Goal: Communication & Community: Answer question/provide support

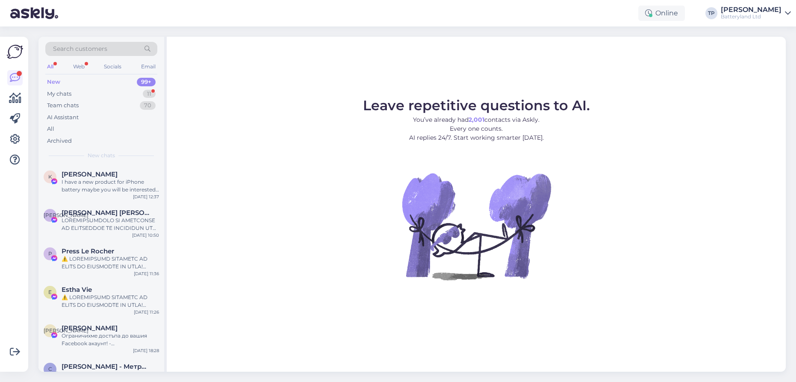
click at [79, 86] on div "New 99+" at bounding box center [101, 82] width 112 height 12
click at [82, 65] on div "Web" at bounding box center [78, 66] width 15 height 11
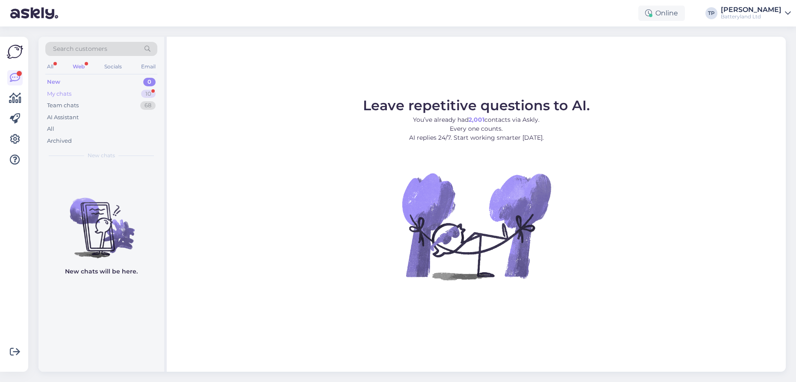
click at [79, 97] on div "My chats 10" at bounding box center [101, 94] width 112 height 12
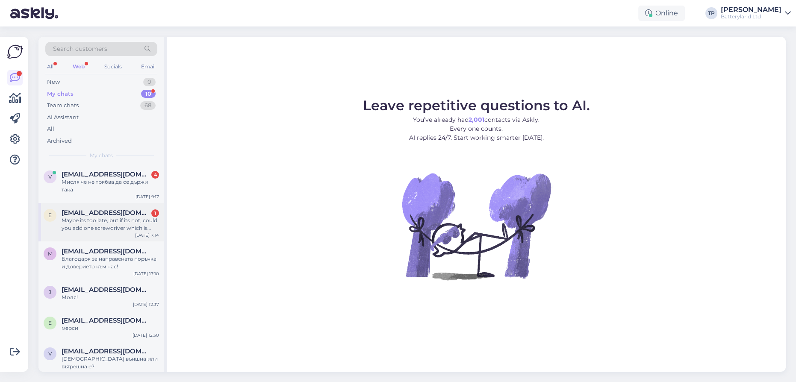
click at [94, 209] on div "[EMAIL_ADDRESS][DOMAIN_NAME] 1 Maybe its too late, but if its not, could you ad…" at bounding box center [110, 220] width 97 height 23
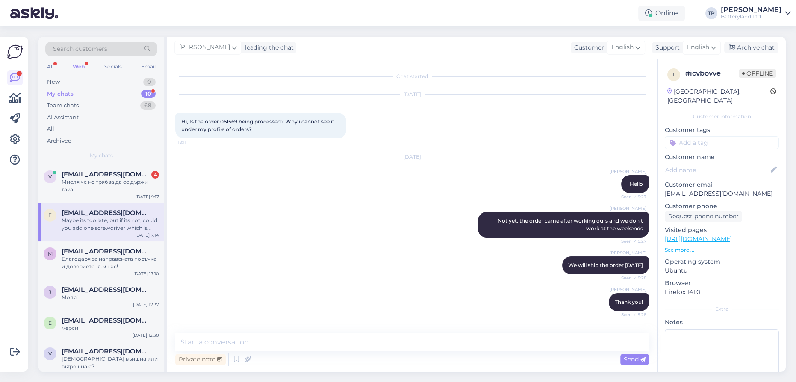
scroll to position [801, 0]
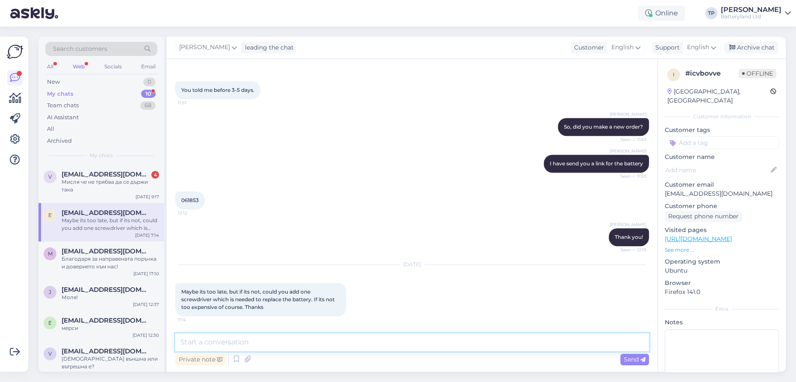
click at [290, 343] on textarea at bounding box center [411, 342] width 473 height 18
type textarea "We don't sell tools, I am sorry"
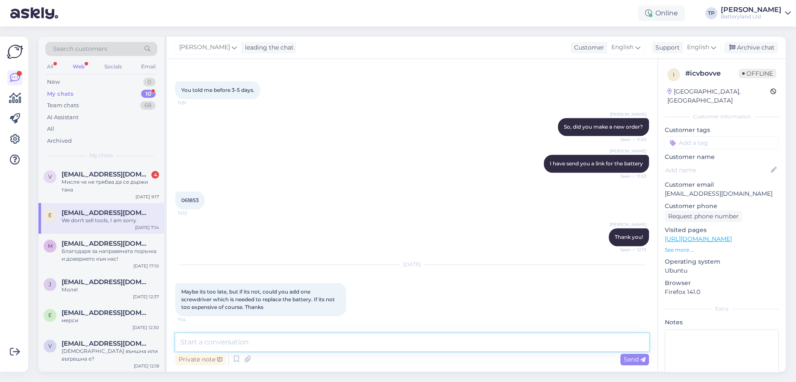
scroll to position [838, 0]
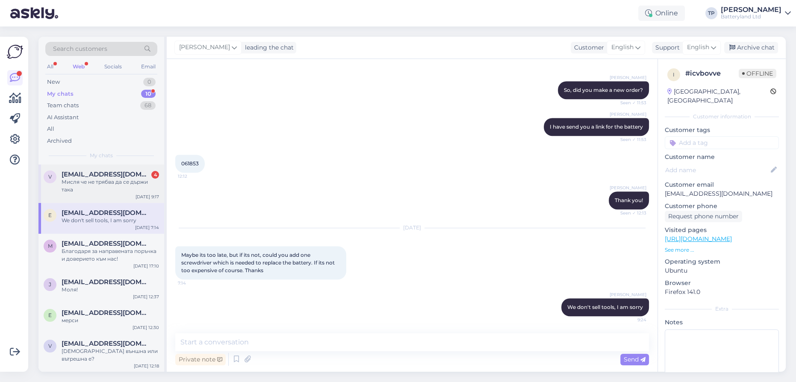
click at [122, 170] on div "[EMAIL_ADDRESS][DOMAIN_NAME] 4" at bounding box center [110, 174] width 97 height 8
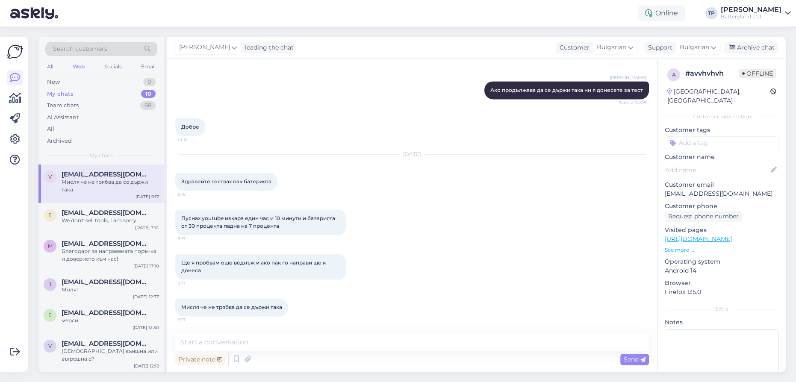
scroll to position [1629, 0]
click at [384, 37] on div "[PERSON_NAME] leading the chat Customer Bulgarian Support Bulgarian Archive chat" at bounding box center [476, 48] width 619 height 22
click at [225, 343] on textarea at bounding box center [411, 342] width 473 height 18
type textarea "[PERSON_NAME]"
